Goal: Information Seeking & Learning: Learn about a topic

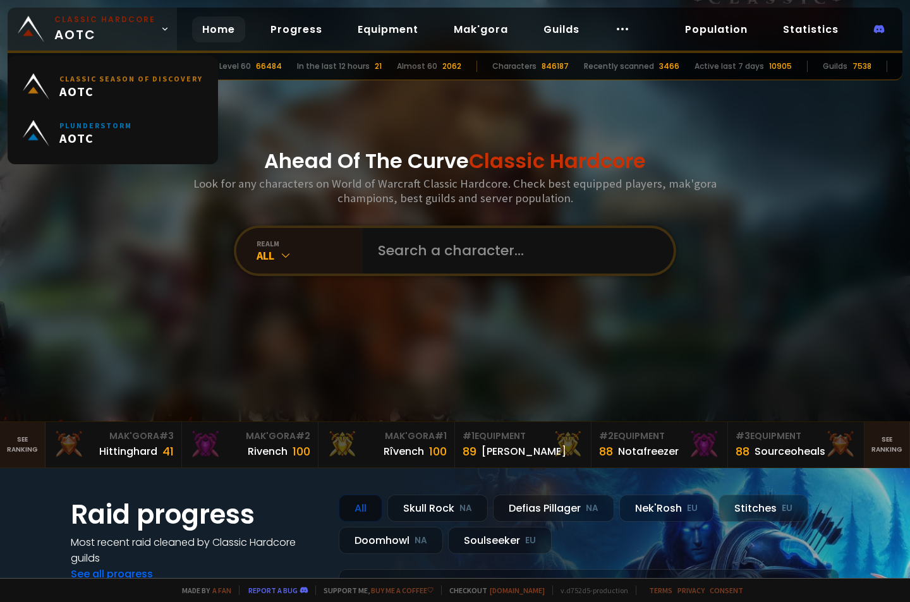
click at [47, 13] on link "Classic Hardcore AOTC" at bounding box center [92, 29] width 169 height 43
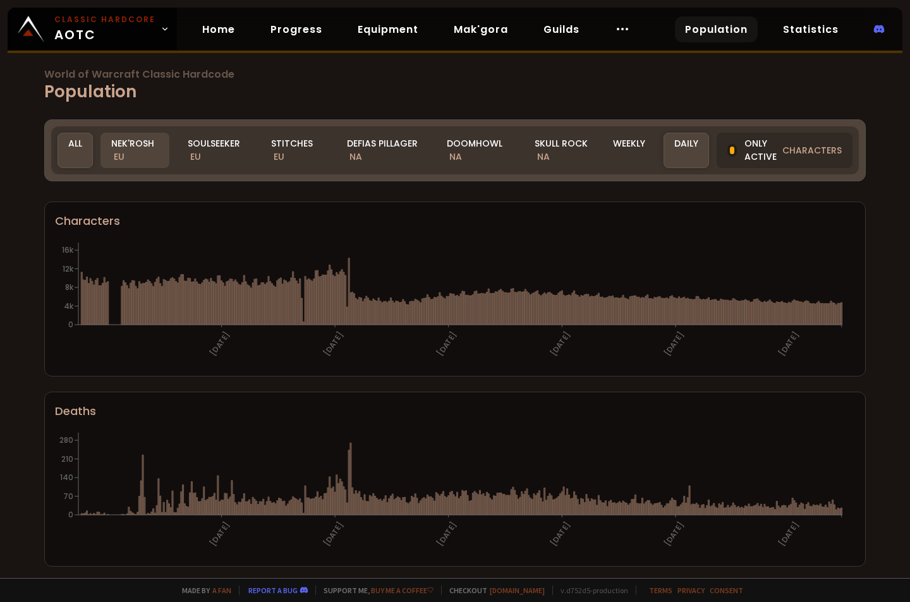
click at [138, 154] on div "Nek'Rosh EU" at bounding box center [135, 150] width 69 height 35
click at [171, 204] on section "Characters [DATE] [DATE] [DATE] [DATE] [DATE] [DATE] 0 4k 8k 12k 16k" at bounding box center [455, 289] width 822 height 175
click at [193, 193] on div "World of Warcraft Classic Hardcode Population Realm All All Nek'Rosh EU Soulsee…" at bounding box center [455, 289] width 910 height 578
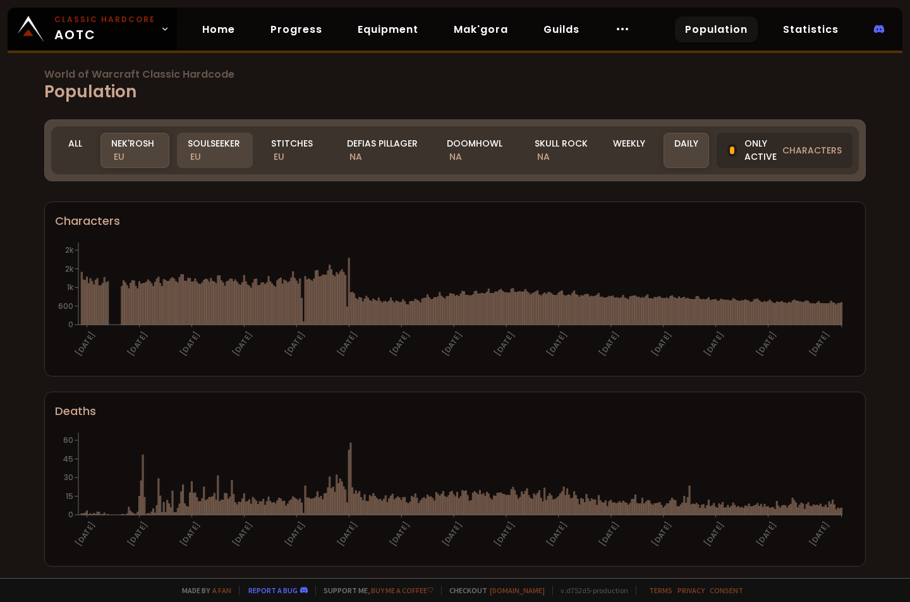
click at [209, 148] on div "Soulseeker EU" at bounding box center [215, 150] width 76 height 35
click at [143, 143] on div "Nek'Rosh EU" at bounding box center [135, 150] width 69 height 35
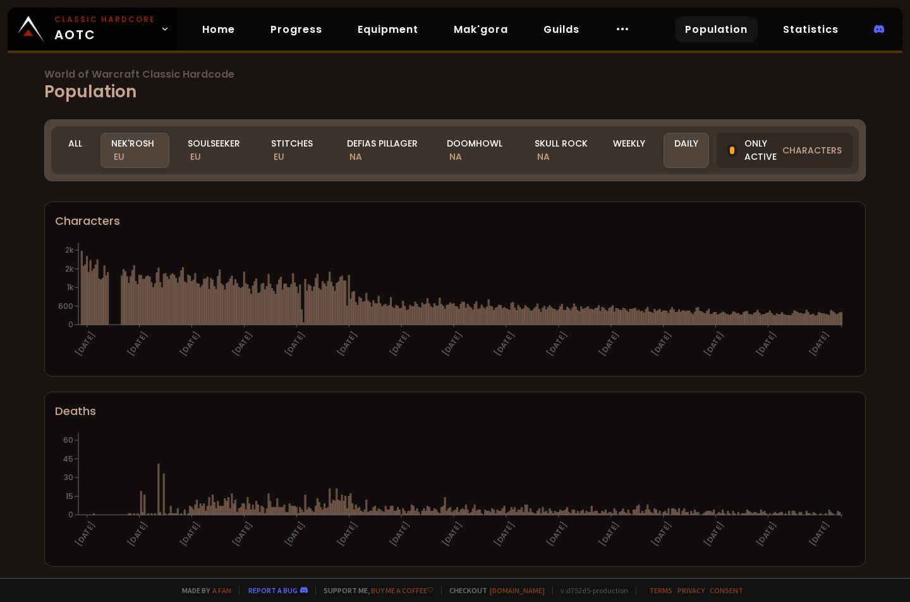
click at [145, 153] on div "Nek'Rosh EU" at bounding box center [135, 150] width 69 height 35
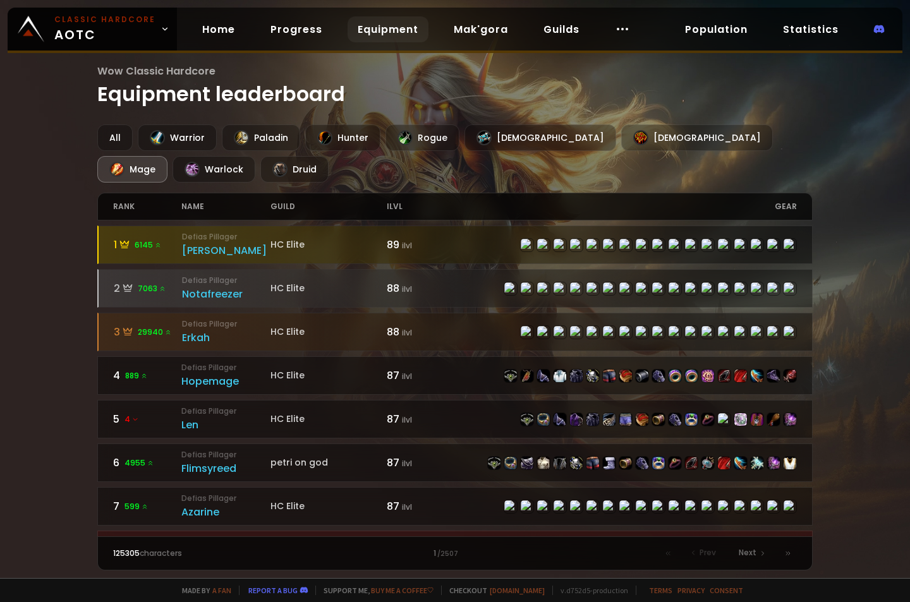
scroll to position [695, 0]
